Goal: Task Accomplishment & Management: Manage account settings

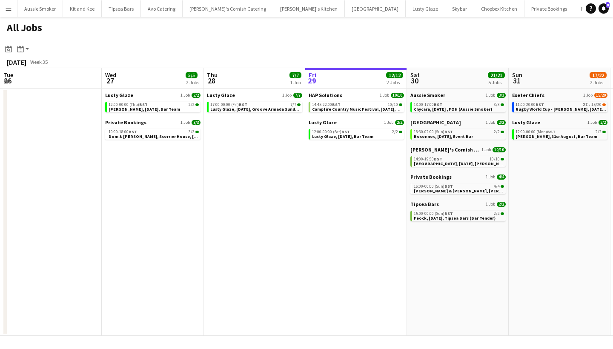
scroll to position [0, 204]
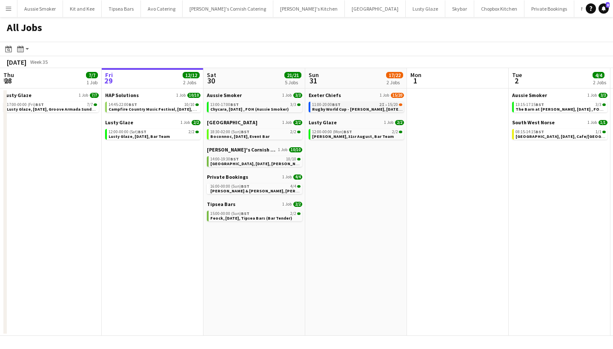
click at [352, 105] on div "11:00-20:00 BST 2I • 15/20" at bounding box center [357, 105] width 90 height 4
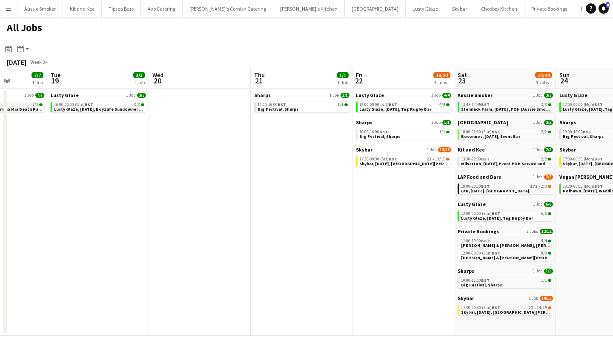
scroll to position [0, 253]
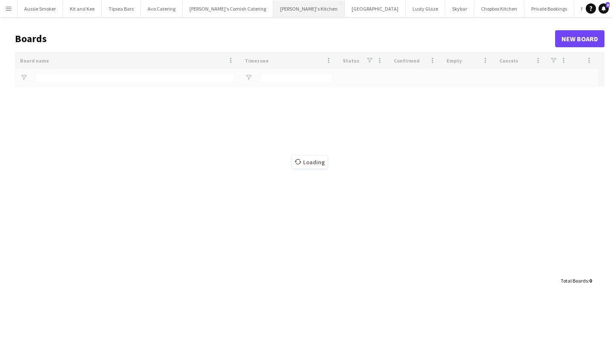
type input "***"
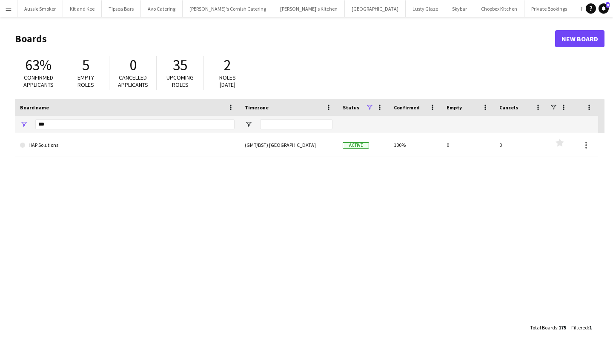
click at [8, 7] on app-icon "Menu" at bounding box center [8, 8] width 7 height 7
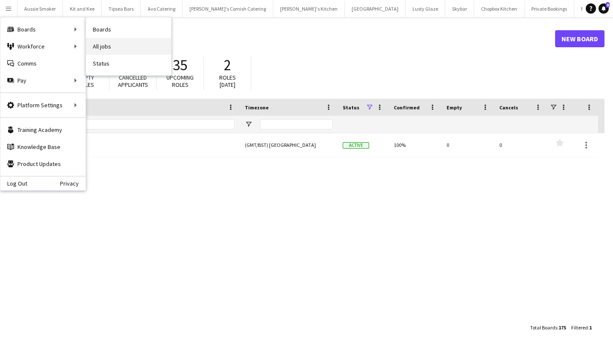
click at [141, 45] on link "All jobs" at bounding box center [128, 46] width 85 height 17
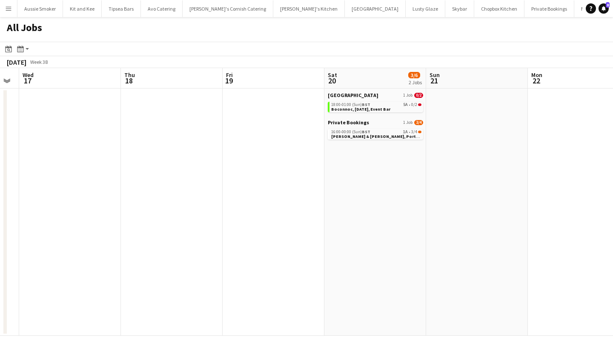
scroll to position [0, 424]
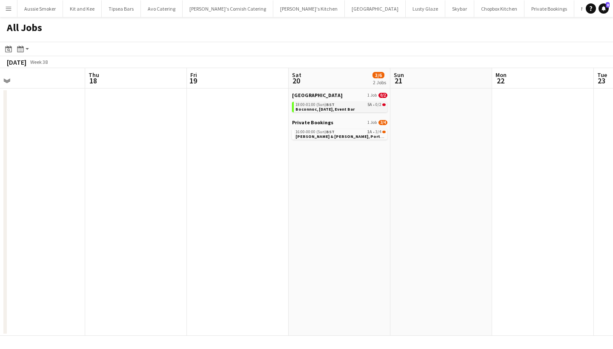
click at [315, 106] on span "18:00-01:00 (Sun) BST" at bounding box center [315, 105] width 39 height 4
click at [332, 110] on span "Boconnoc, 20th September, Event Bar" at bounding box center [325, 109] width 59 height 6
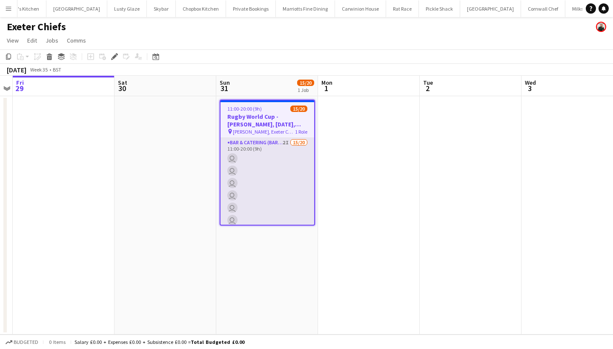
scroll to position [0, 299]
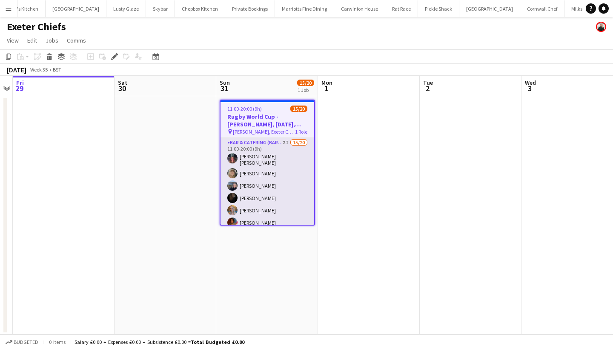
click at [274, 184] on app-card-role "Bar & Catering (Bar Tender) 2I 15/20 11:00-20:00 (9h) Molly Villanova Jones Imo…" at bounding box center [268, 271] width 94 height 266
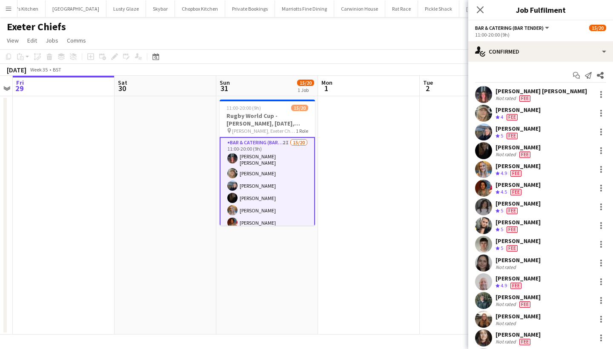
scroll to position [0, 0]
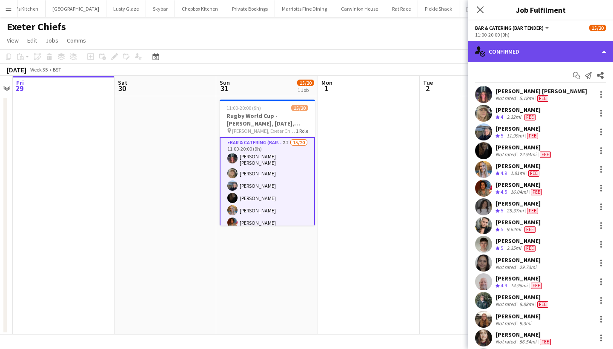
click at [542, 50] on div "single-neutral-actions-check-2 Confirmed" at bounding box center [540, 51] width 145 height 20
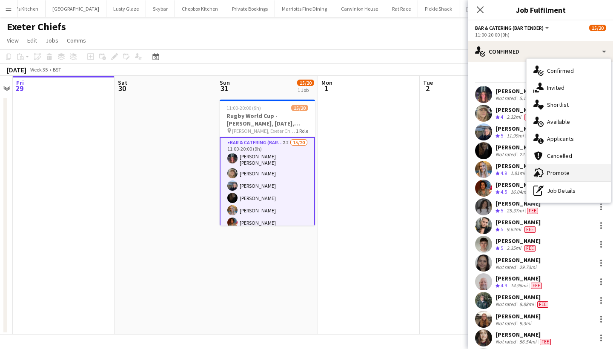
click at [551, 178] on div "advertising-megaphone Promote" at bounding box center [569, 172] width 84 height 17
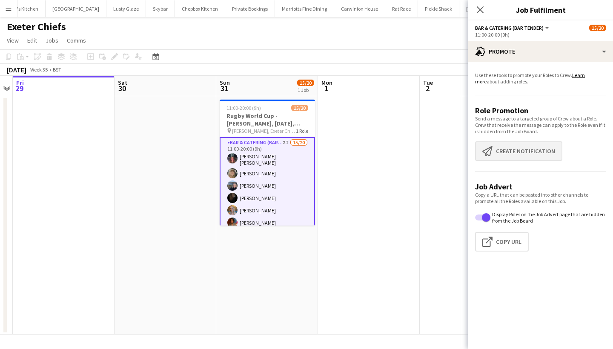
click at [517, 151] on button "Create notification Create notification" at bounding box center [518, 151] width 87 height 20
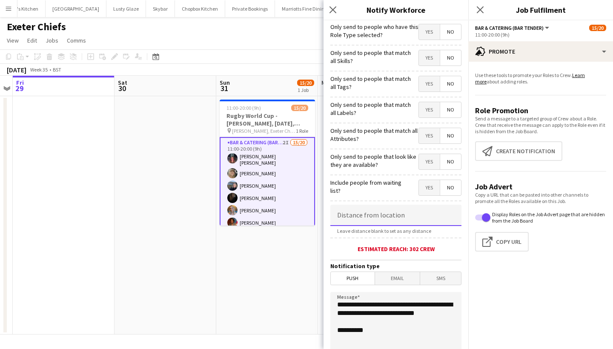
click at [372, 219] on input at bounding box center [395, 215] width 131 height 21
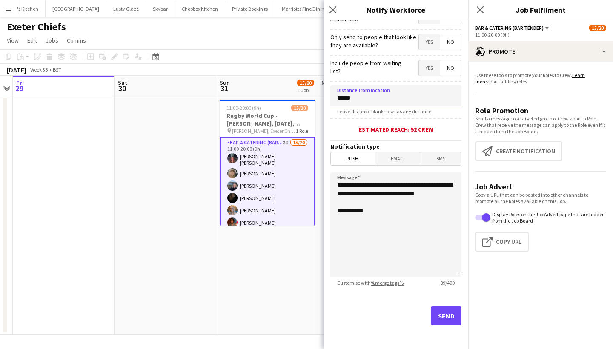
scroll to position [120, 0]
type input "*****"
click at [449, 313] on button "Send" at bounding box center [446, 316] width 31 height 19
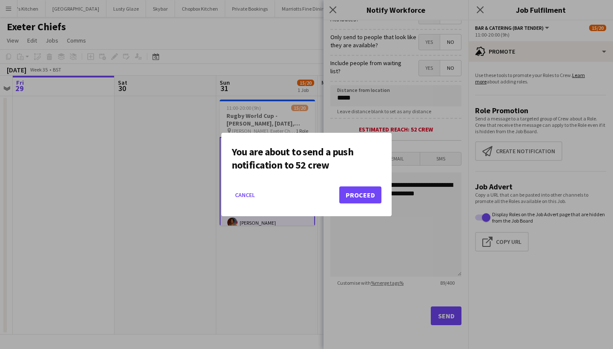
click at [358, 198] on button "Proceed" at bounding box center [360, 195] width 42 height 17
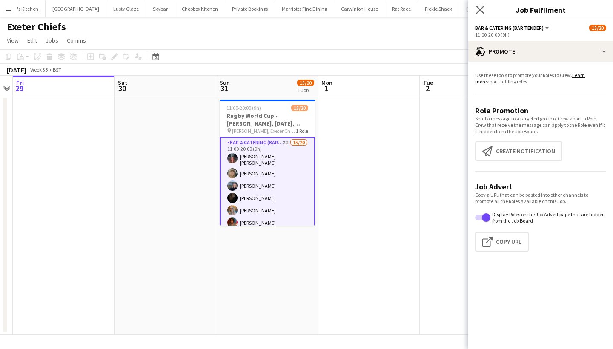
click at [482, 14] on app-icon "Close pop-in" at bounding box center [480, 10] width 12 height 12
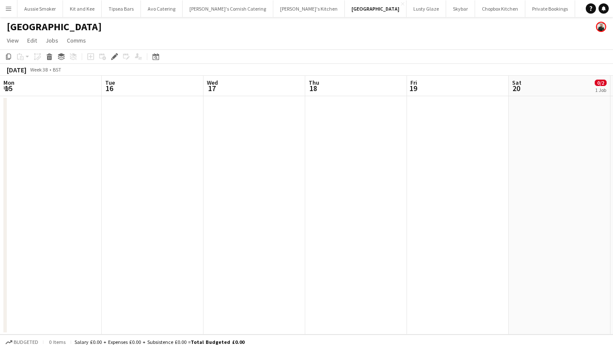
scroll to position [0, 293]
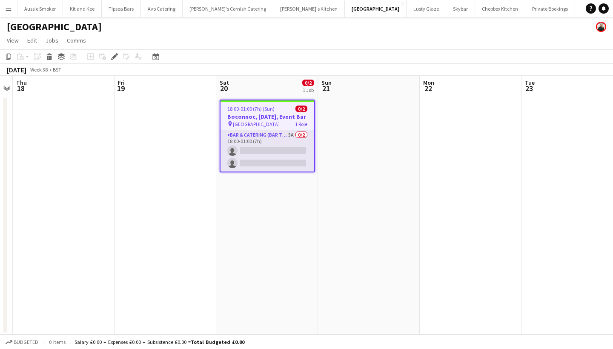
click at [262, 154] on app-card-role "Bar & Catering (Bar Tender) 5A 0/2 18:00-01:00 (7h) single-neutral-actions sing…" at bounding box center [268, 150] width 94 height 41
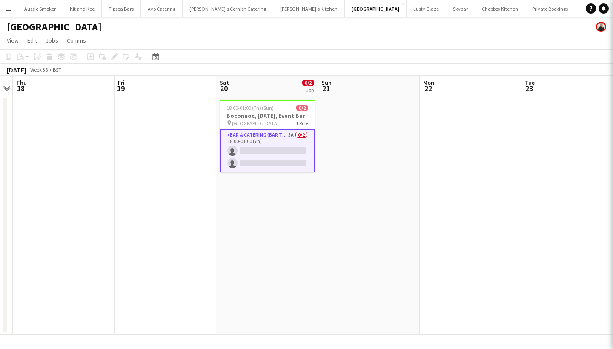
scroll to position [0, 0]
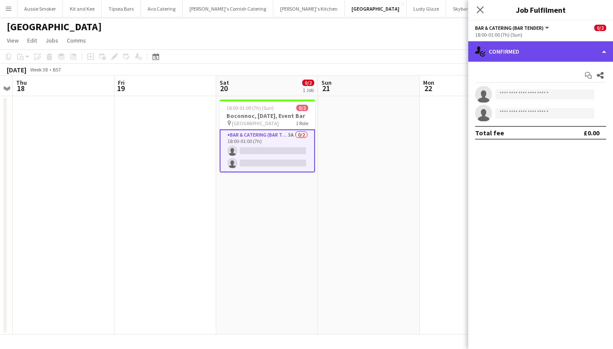
drag, startPoint x: 511, startPoint y: 60, endPoint x: 511, endPoint y: 55, distance: 5.1
click at [511, 60] on div "single-neutral-actions-check-2 Confirmed" at bounding box center [540, 51] width 145 height 20
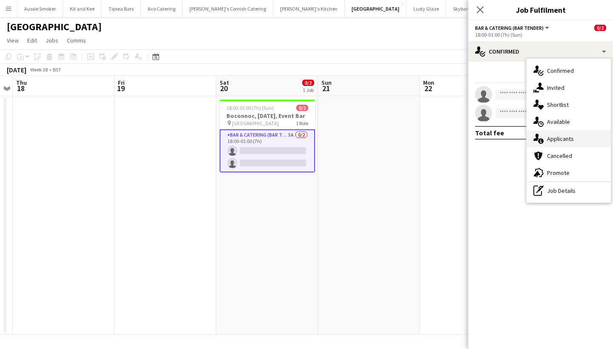
click at [547, 135] on div "single-neutral-actions-information Applicants" at bounding box center [569, 138] width 84 height 17
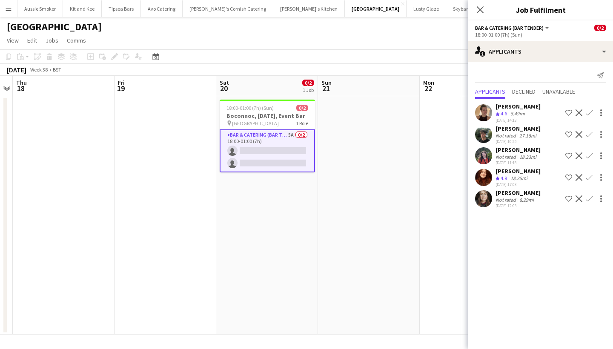
click at [586, 176] on app-icon "Confirm" at bounding box center [589, 177] width 7 height 7
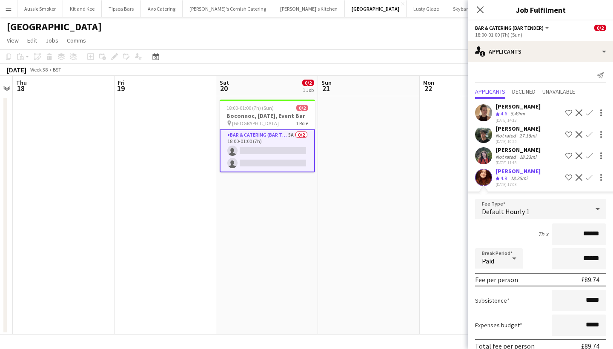
click at [592, 110] on app-icon "Confirm" at bounding box center [589, 112] width 7 height 7
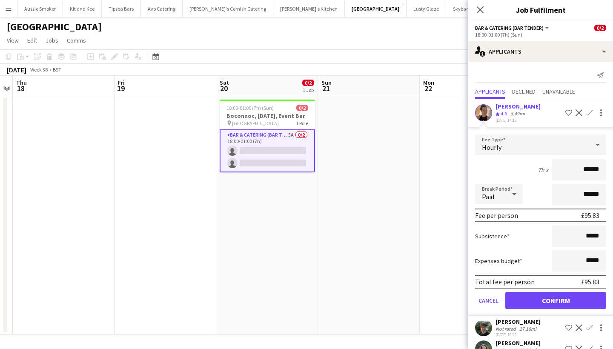
type input "******"
click at [559, 301] on button "Confirm" at bounding box center [555, 300] width 101 height 17
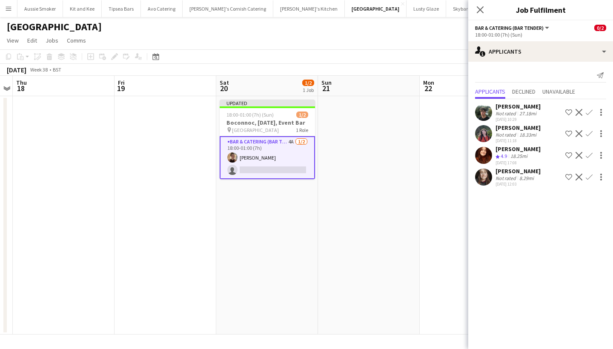
click at [588, 177] on app-icon "Confirm" at bounding box center [589, 177] width 7 height 7
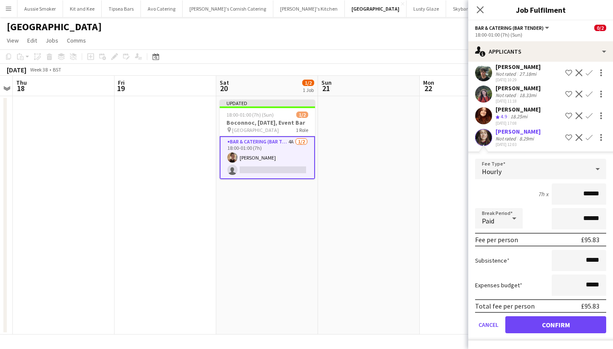
scroll to position [40, 0]
type input "******"
click at [558, 324] on button "Confirm" at bounding box center [555, 324] width 101 height 17
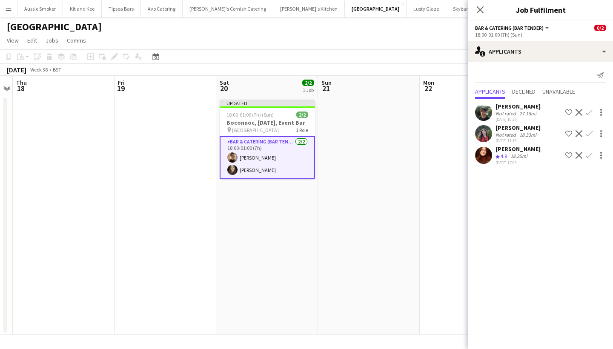
scroll to position [0, 0]
click at [484, 10] on icon "Close pop-in" at bounding box center [480, 10] width 8 height 8
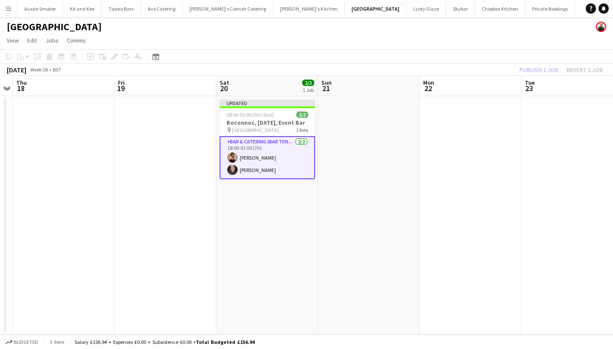
click at [535, 64] on div "Publish 1 job Revert 1 job" at bounding box center [561, 69] width 104 height 11
click at [535, 64] on button "Publish 1 job" at bounding box center [539, 69] width 46 height 11
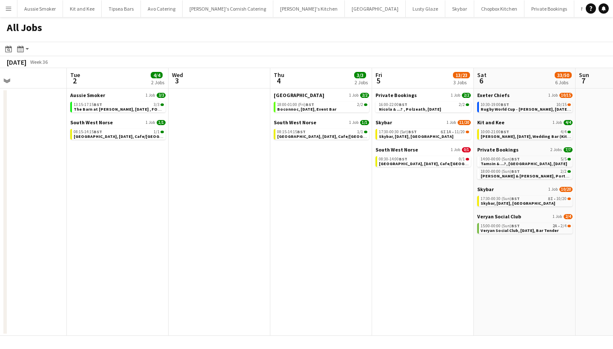
scroll to position [0, 239]
click at [430, 136] on span "Skybar, [DATE], [GEOGRAPHIC_DATA]" at bounding box center [416, 137] width 75 height 6
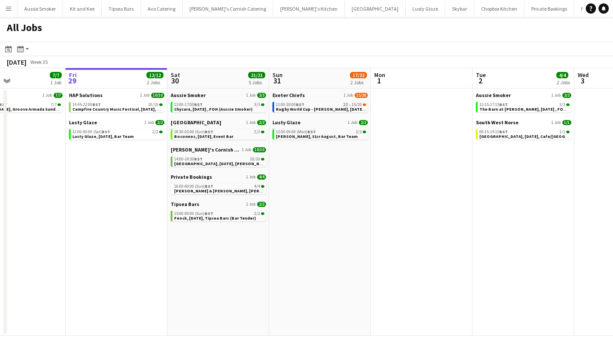
scroll to position [0, 239]
click at [342, 105] on div "11:00-20:00 BST 2I • 15/20" at bounding box center [321, 105] width 90 height 4
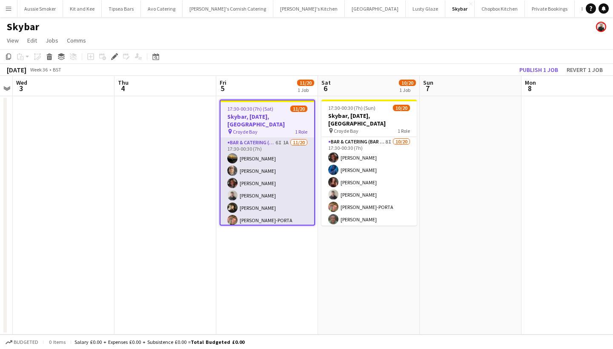
click at [270, 193] on app-card-role "Bar & Catering (Bar Tender) 6I 1A 11/20 17:30-00:30 (7h) Jack Grant Ashley Thom…" at bounding box center [268, 270] width 94 height 264
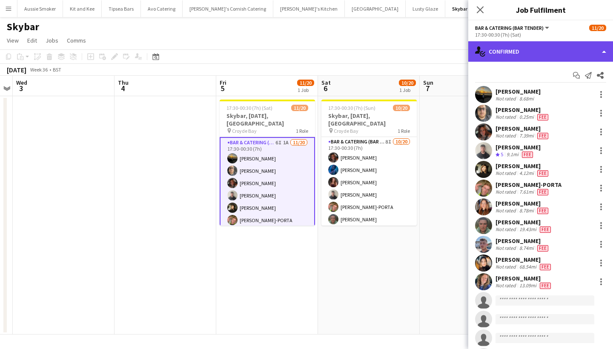
click at [507, 54] on div "single-neutral-actions-check-2 Confirmed" at bounding box center [540, 51] width 145 height 20
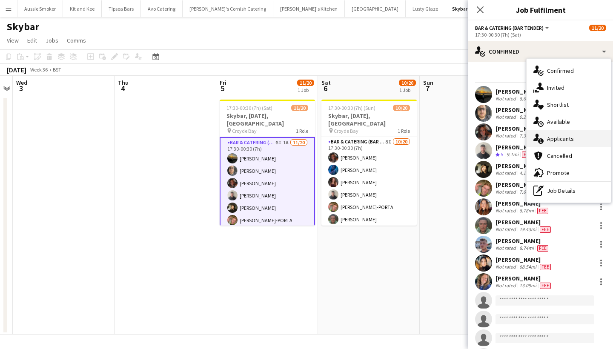
click at [554, 146] on div "single-neutral-actions-information Applicants" at bounding box center [569, 138] width 84 height 17
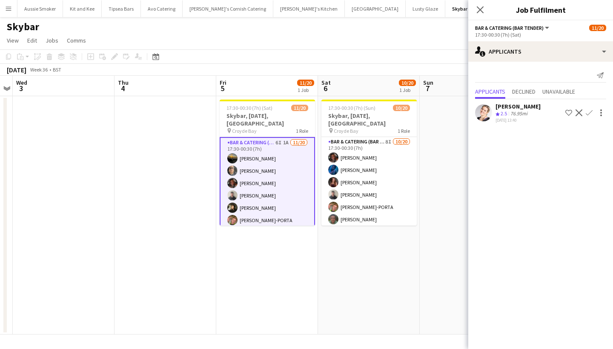
click at [578, 115] on app-icon "Decline" at bounding box center [579, 112] width 7 height 7
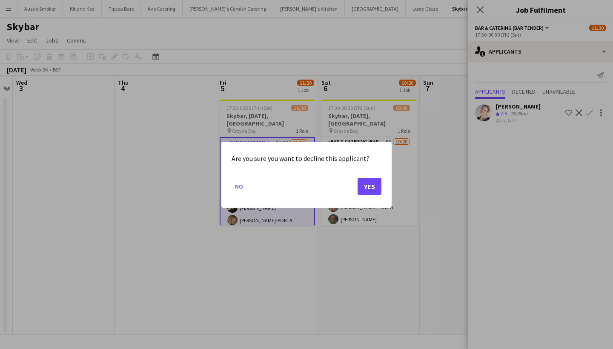
click at [366, 188] on button "Yes" at bounding box center [370, 186] width 24 height 17
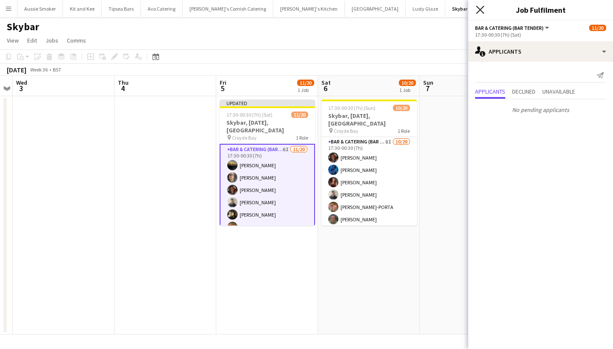
click at [478, 11] on icon "Close pop-in" at bounding box center [480, 10] width 8 height 8
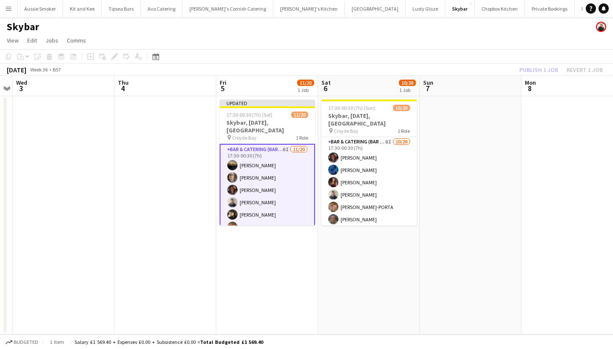
click at [543, 69] on div "Publish 1 job Revert 1 job" at bounding box center [561, 69] width 104 height 11
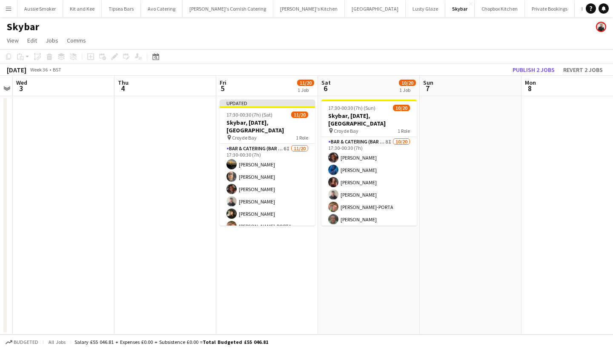
click at [543, 69] on button "Publish 2 jobs" at bounding box center [533, 69] width 49 height 11
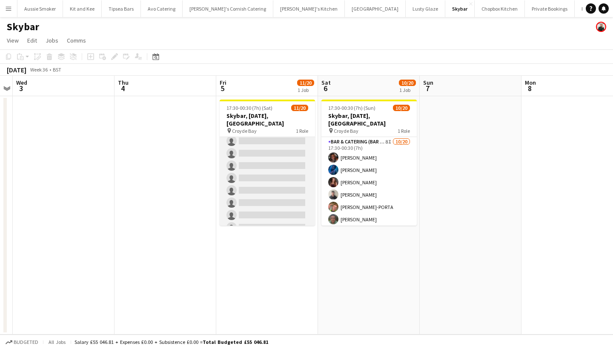
scroll to position [167, 0]
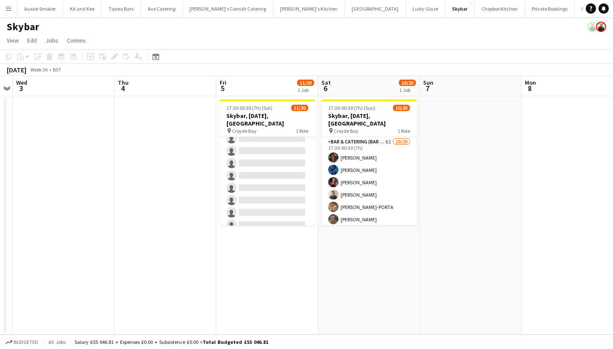
click at [6, 8] on app-icon "Menu" at bounding box center [8, 8] width 7 height 7
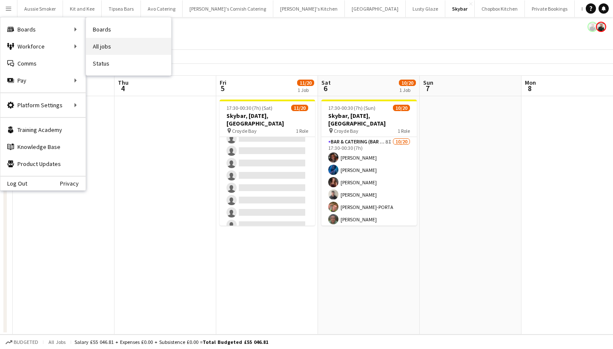
click at [116, 43] on link "All jobs" at bounding box center [128, 46] width 85 height 17
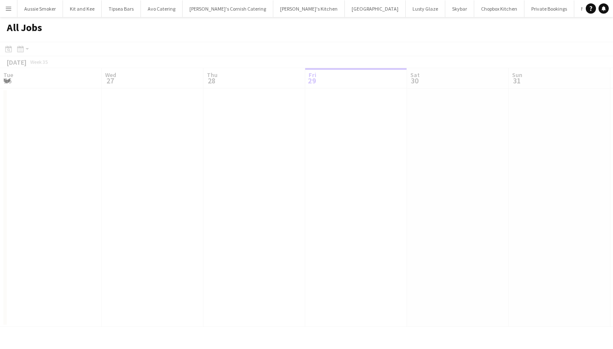
scroll to position [0, 204]
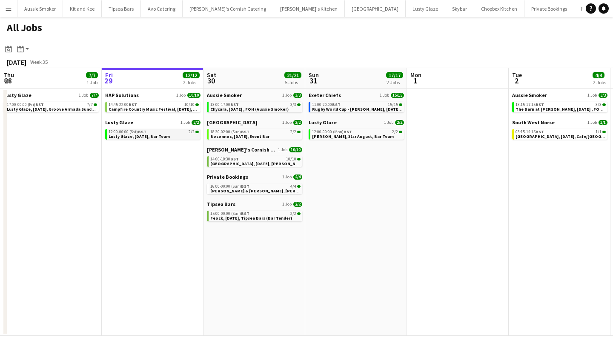
click at [162, 131] on div "12:00-00:00 (Sat) BST 2/2" at bounding box center [154, 132] width 90 height 4
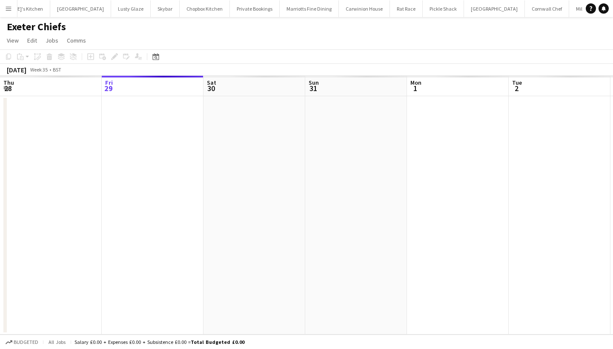
scroll to position [0, 293]
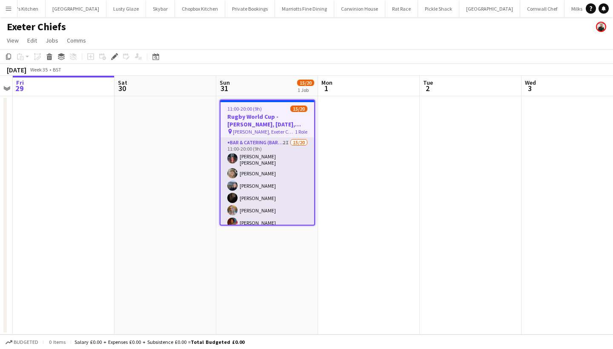
click at [273, 173] on app-card-role "Bar & Catering (Bar Tender) 2I 15/20 11:00-20:00 (9h) [PERSON_NAME] [PERSON_NAM…" at bounding box center [268, 271] width 94 height 266
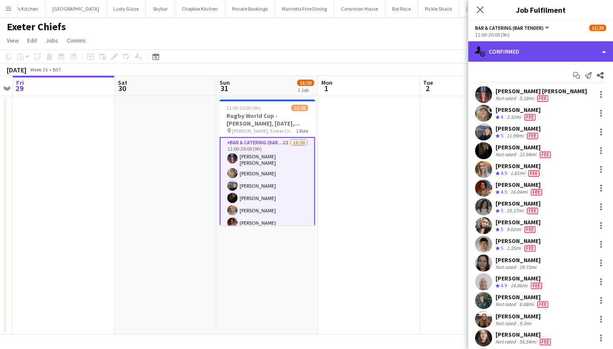
click at [574, 57] on div "single-neutral-actions-check-2 Confirmed" at bounding box center [540, 51] width 145 height 20
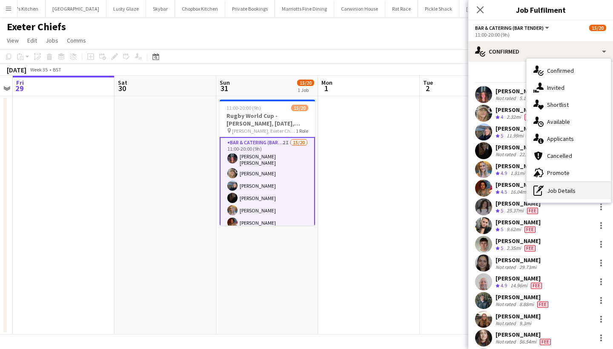
click at [571, 189] on div "pen-write Job Details" at bounding box center [569, 190] width 84 height 17
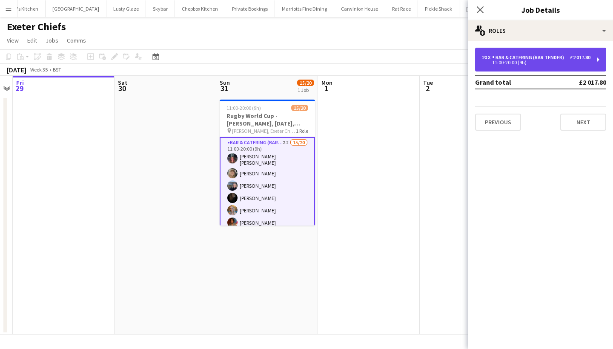
click at [554, 60] on div "11:00-20:00 (9h)" at bounding box center [536, 62] width 109 height 4
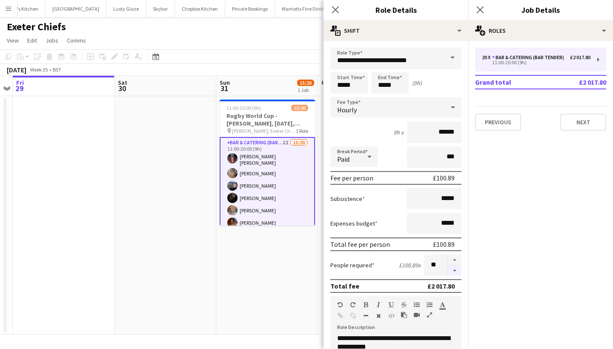
click at [454, 267] on button "button" at bounding box center [455, 271] width 14 height 11
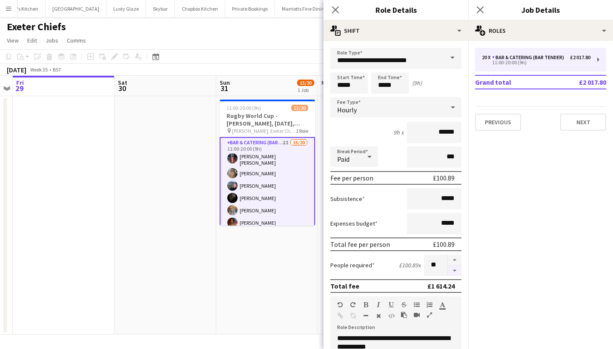
type input "**"
click at [476, 11] on app-icon "Close pop-in" at bounding box center [480, 10] width 12 height 12
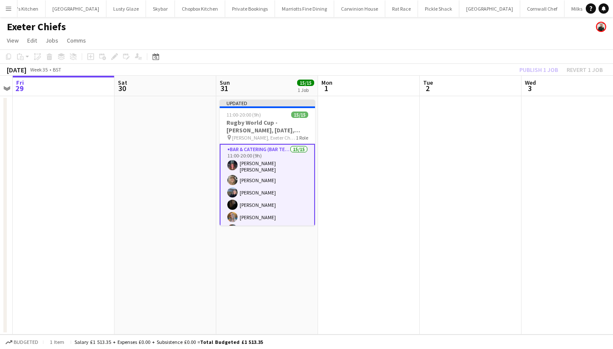
click at [529, 70] on div "Publish 1 job Revert 1 job" at bounding box center [561, 69] width 104 height 11
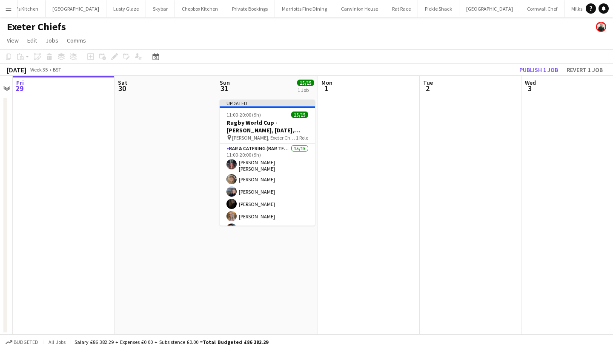
click at [529, 70] on button "Publish 1 job" at bounding box center [539, 69] width 46 height 11
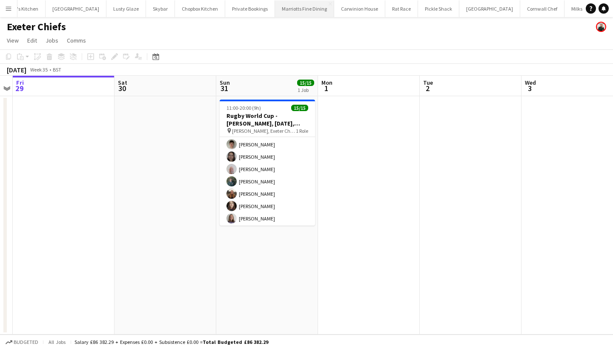
scroll to position [113, 0]
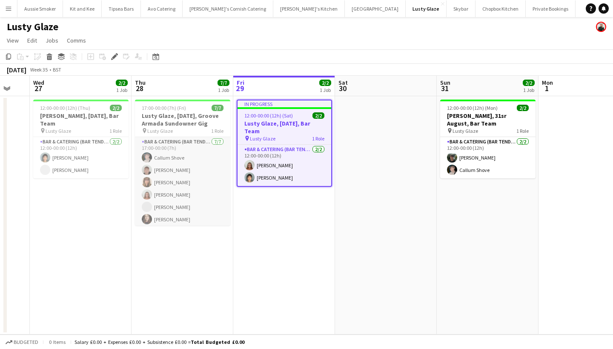
scroll to position [0, 275]
